Goal: Information Seeking & Learning: Learn about a topic

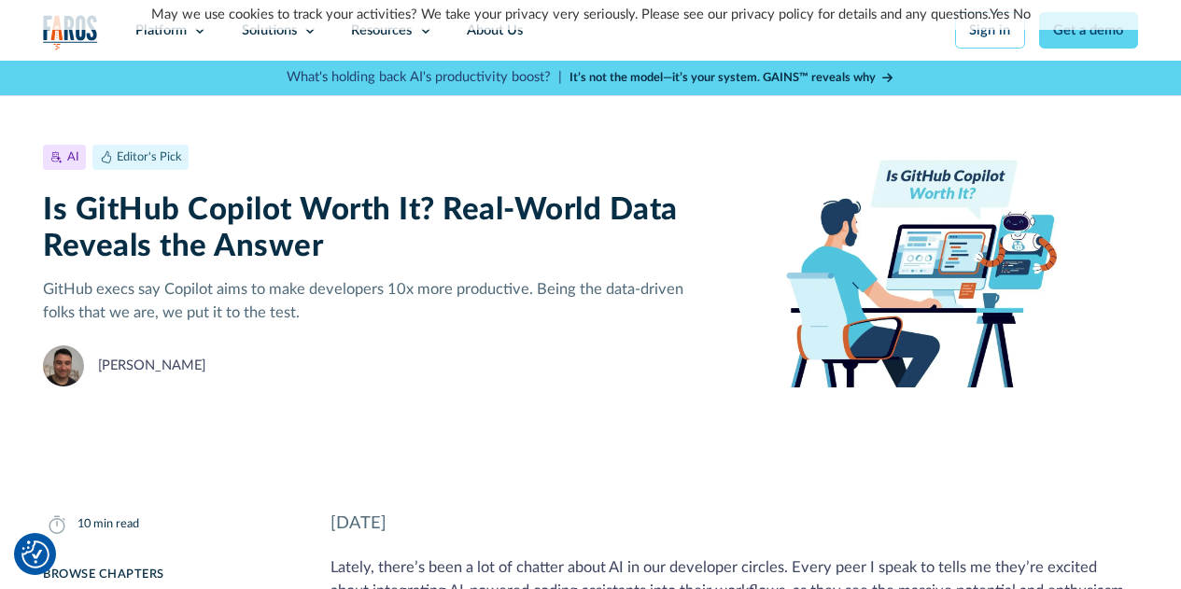
click at [575, 402] on div "AI Editor's Pick [DATE] 10 min read Is GitHub Copilot Worth It? Real-World Data…" at bounding box center [590, 266] width 1095 height 326
click at [449, 361] on div "[PERSON_NAME]" at bounding box center [363, 365] width 640 height 41
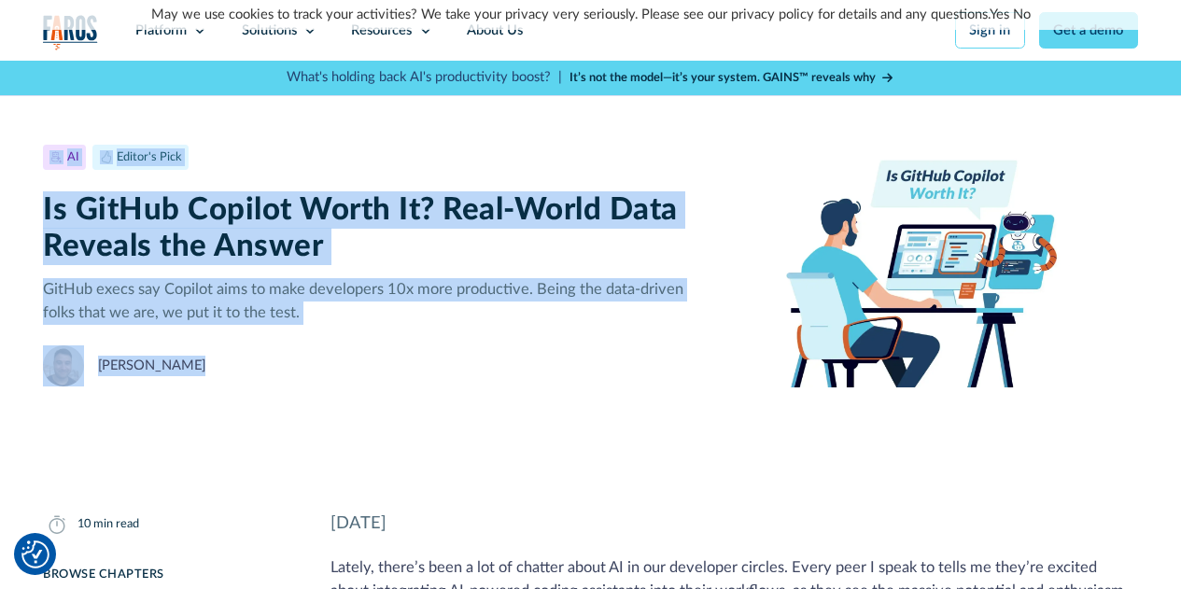
click at [449, 361] on div "[PERSON_NAME]" at bounding box center [363, 365] width 640 height 41
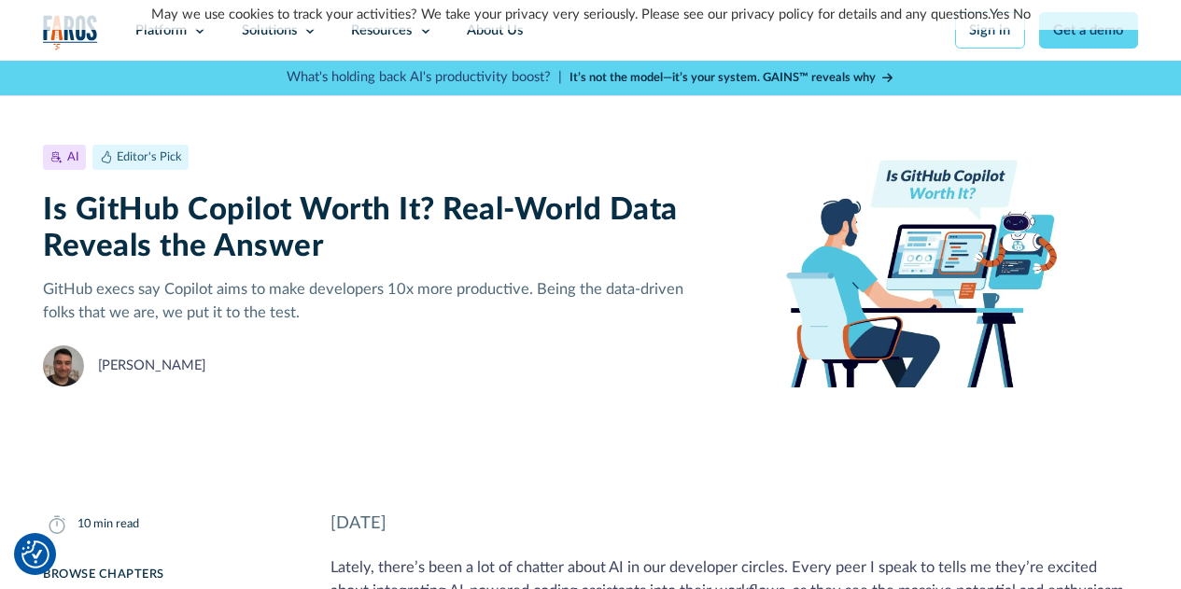
click at [436, 138] on div "AI Editor's Pick [DATE] 10 min read Is GitHub Copilot Worth It? Real-World Data…" at bounding box center [590, 266] width 1095 height 326
click at [455, 248] on h1 "Is GitHub Copilot Worth It? Real-World Data Reveals the Answer" at bounding box center [363, 228] width 640 height 74
click at [1070, 398] on div "AI Editor's Pick [DATE] 10 min read Is GitHub Copilot Worth It? Real-World Data…" at bounding box center [590, 266] width 1095 height 326
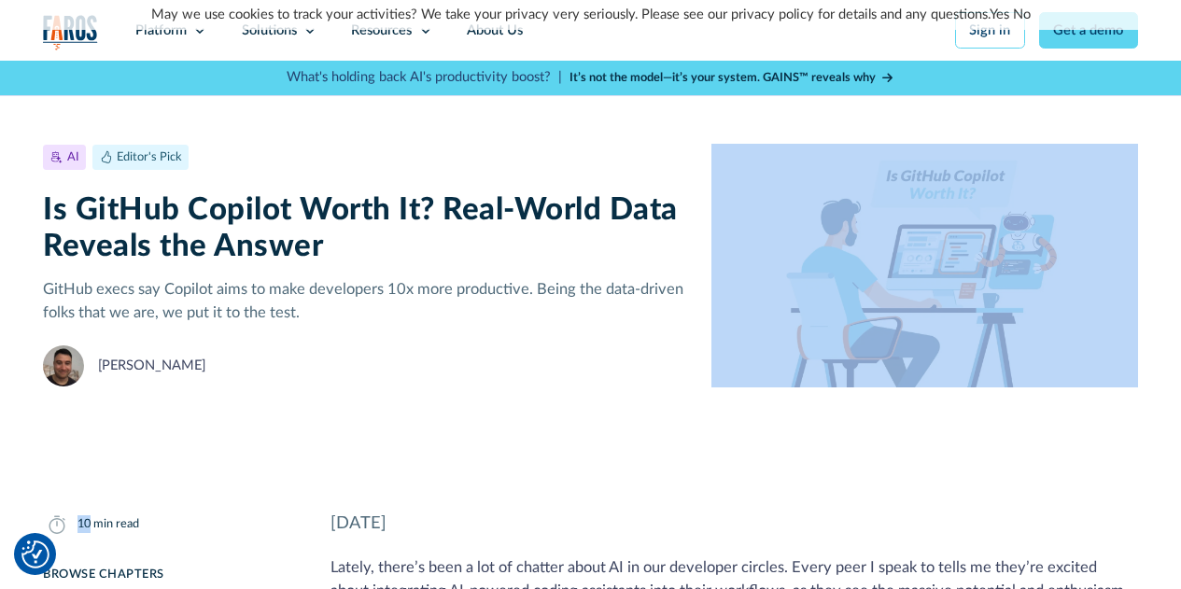
click at [1070, 398] on div "AI Editor's Pick [DATE] 10 min read Is GitHub Copilot Worth It? Real-World Data…" at bounding box center [590, 266] width 1095 height 326
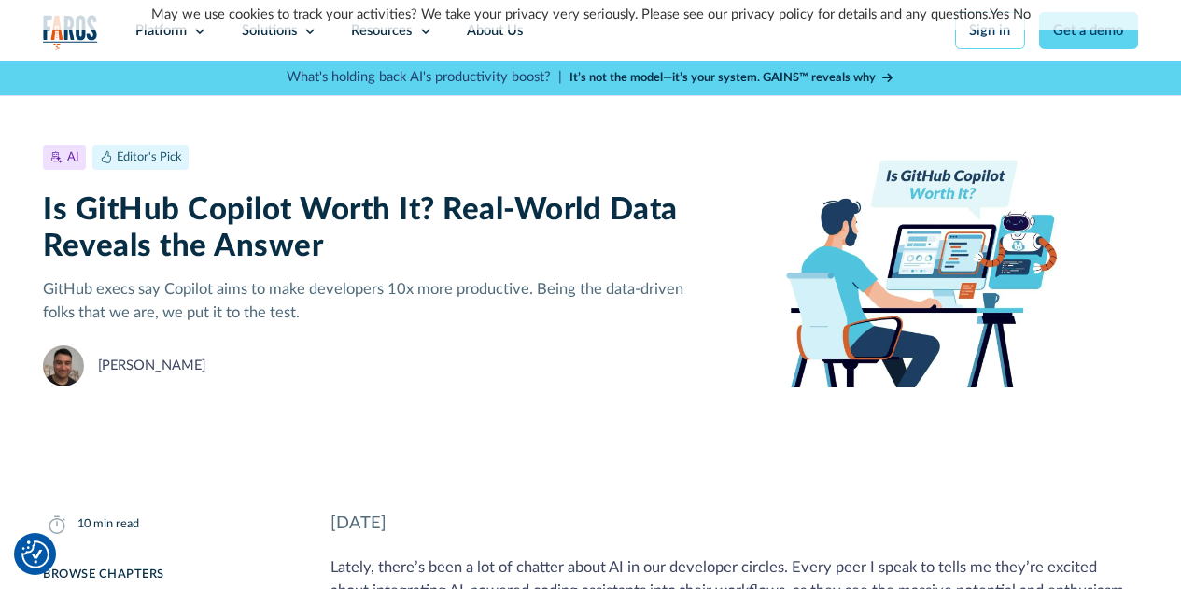
click at [1070, 398] on div "AI Editor's Pick [DATE] 10 min read Is GitHub Copilot Worth It? Real-World Data…" at bounding box center [590, 266] width 1095 height 326
click at [502, 330] on div "AI Editor's Pick [DATE] 10 min read Is GitHub Copilot Worth It? Real-World Data…" at bounding box center [363, 266] width 640 height 242
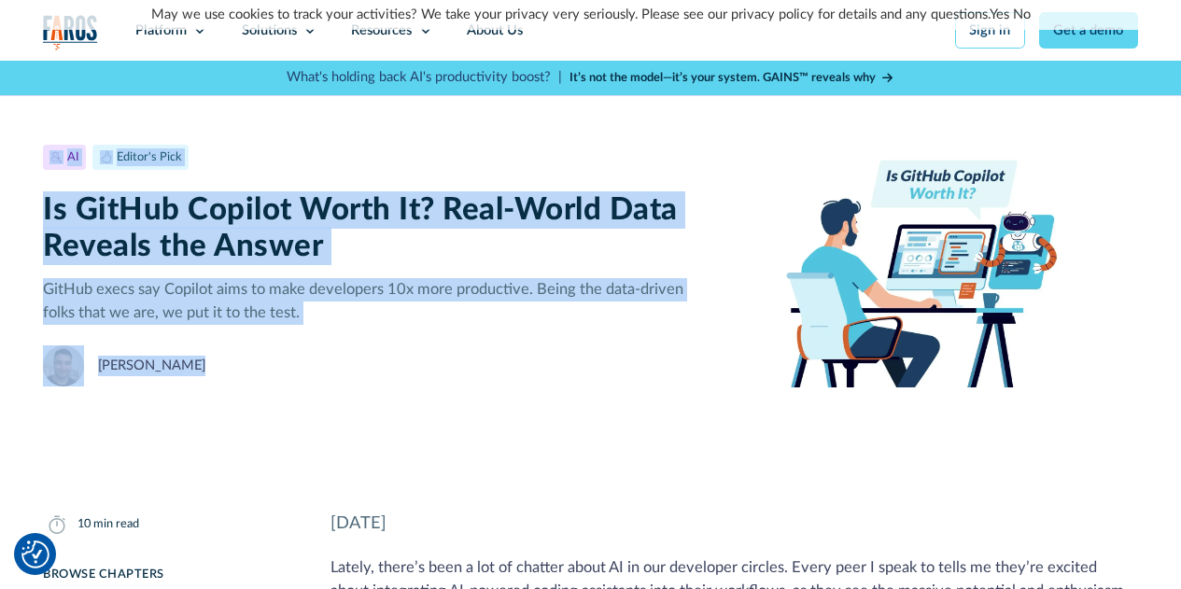
click at [502, 330] on div "AI Editor's Pick [DATE] 10 min read Is GitHub Copilot Worth It? Real-World Data…" at bounding box center [363, 266] width 640 height 242
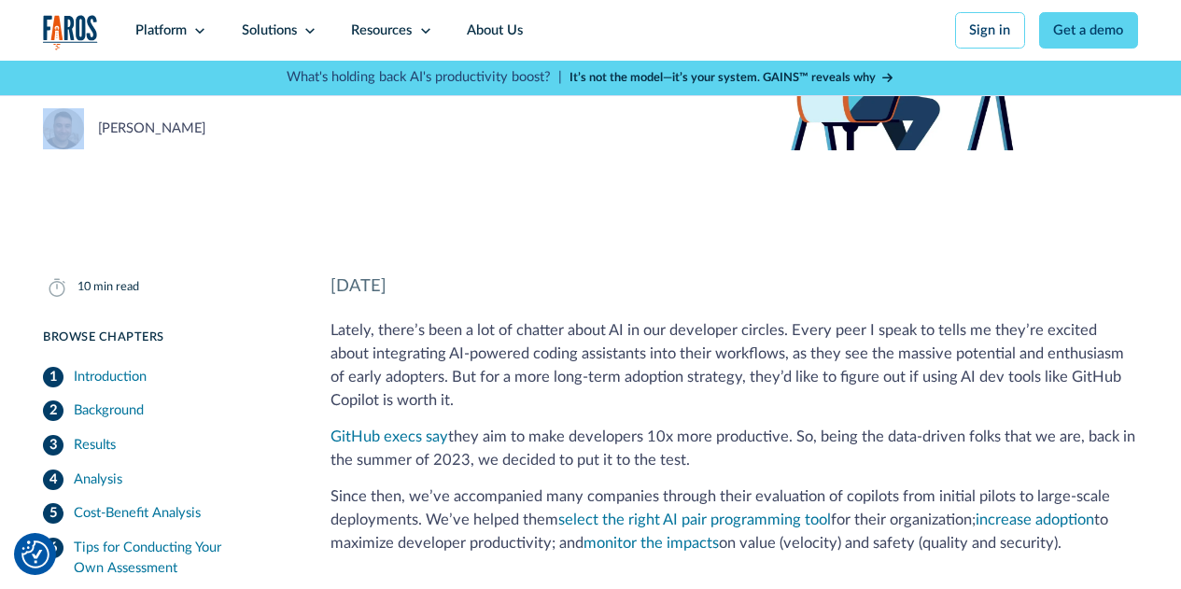
scroll to position [256, 0]
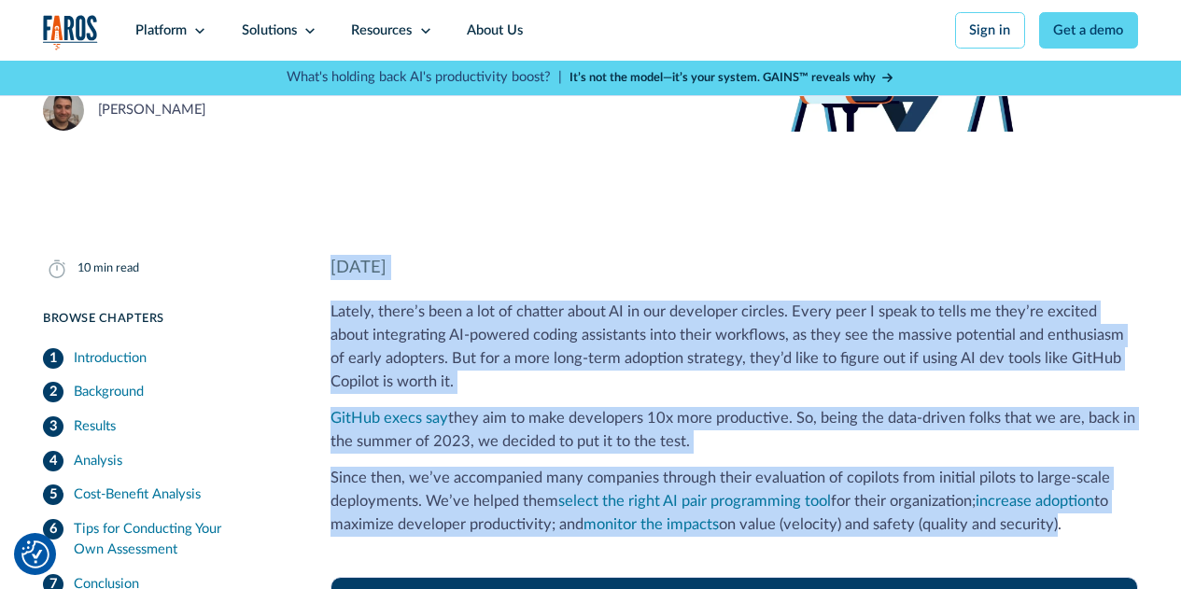
drag, startPoint x: 331, startPoint y: 265, endPoint x: 1060, endPoint y: 533, distance: 776.6
click at [828, 519] on p "Since then, we’ve accompanied many companies through their evaluation of copilo…" at bounding box center [733, 501] width 807 height 69
drag, startPoint x: 383, startPoint y: 291, endPoint x: 1116, endPoint y: 545, distance: 776.2
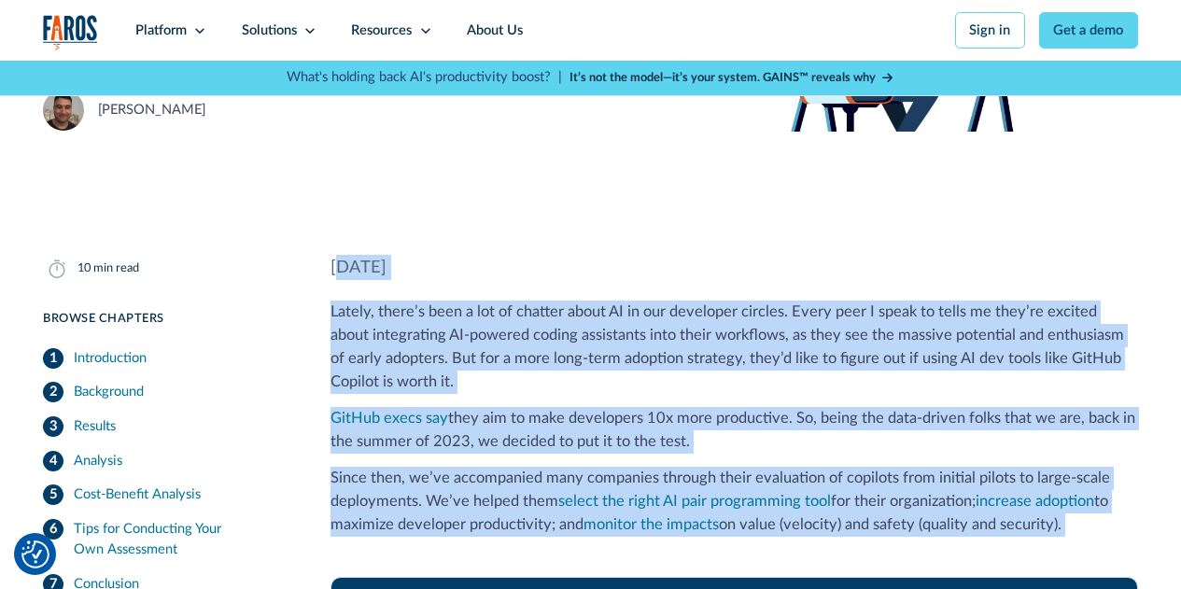
click at [1096, 108] on img at bounding box center [924, 10] width 427 height 244
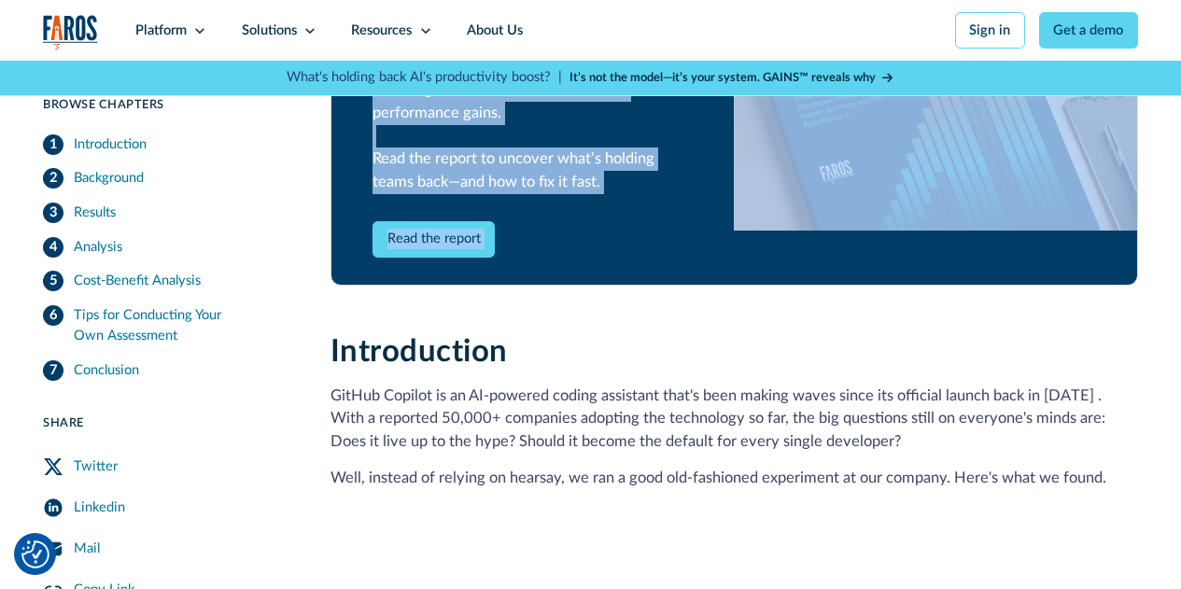
scroll to position [889, 0]
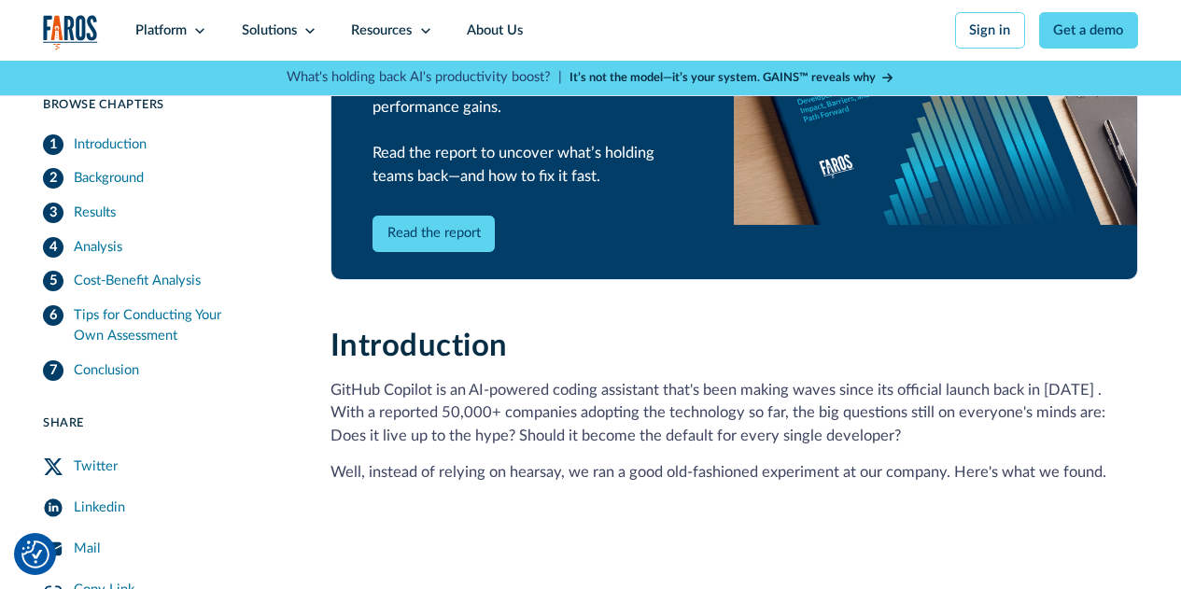
click at [437, 239] on link "Read the report" at bounding box center [433, 234] width 122 height 36
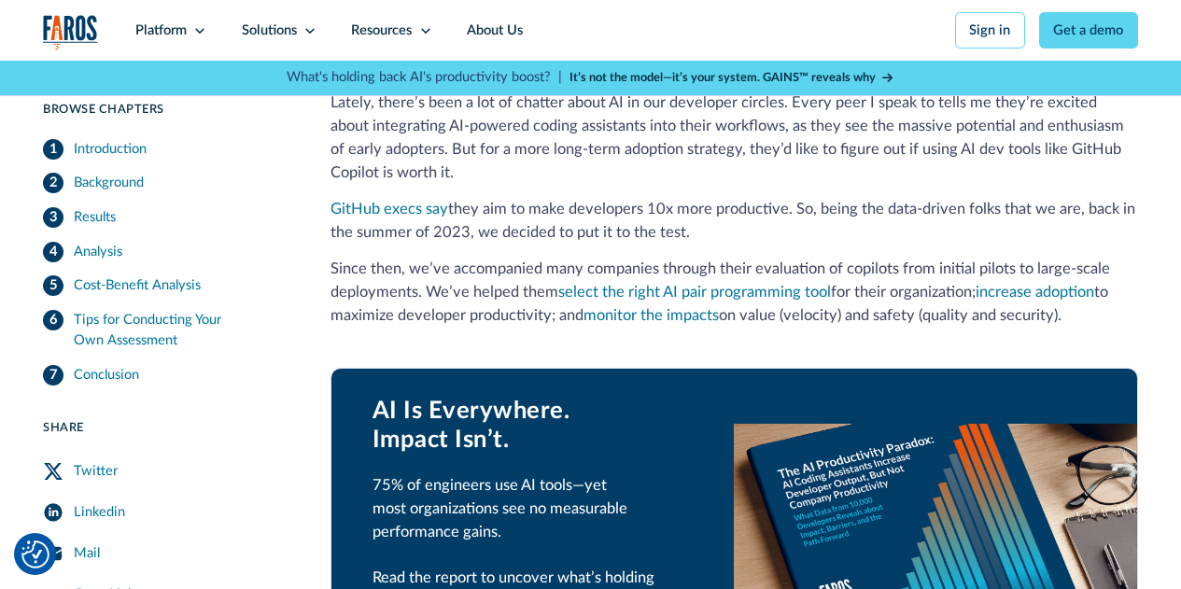
scroll to position [0, 0]
